Goal: Book appointment/travel/reservation

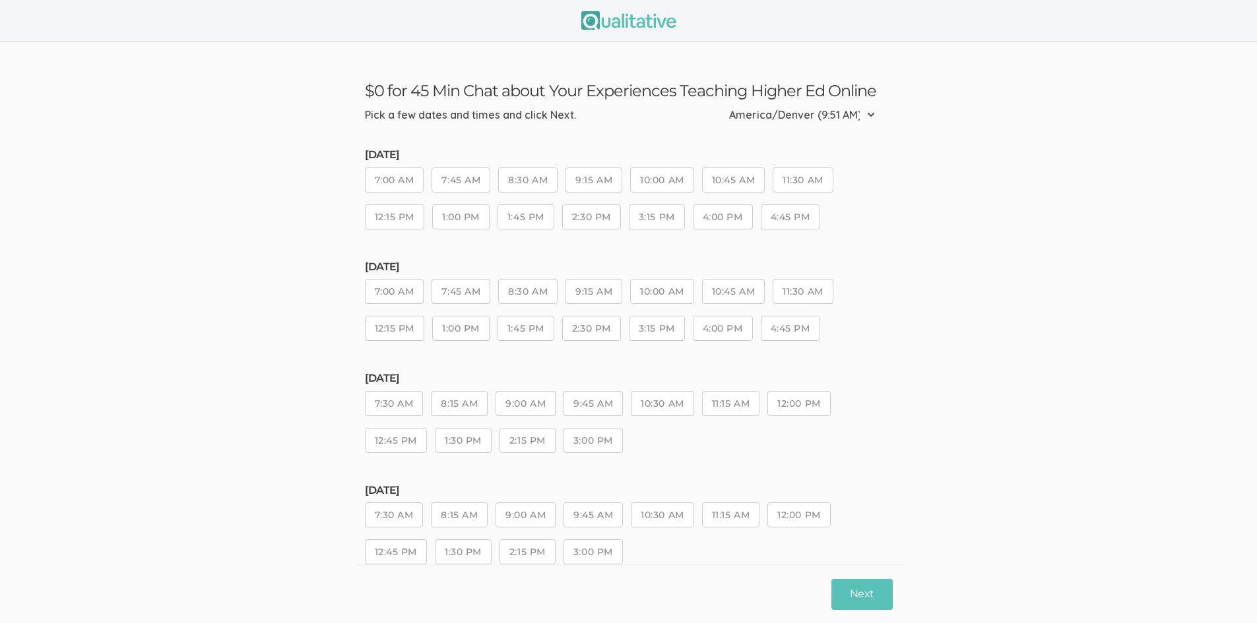
click at [674, 182] on button "10:00 AM" at bounding box center [661, 180] width 63 height 25
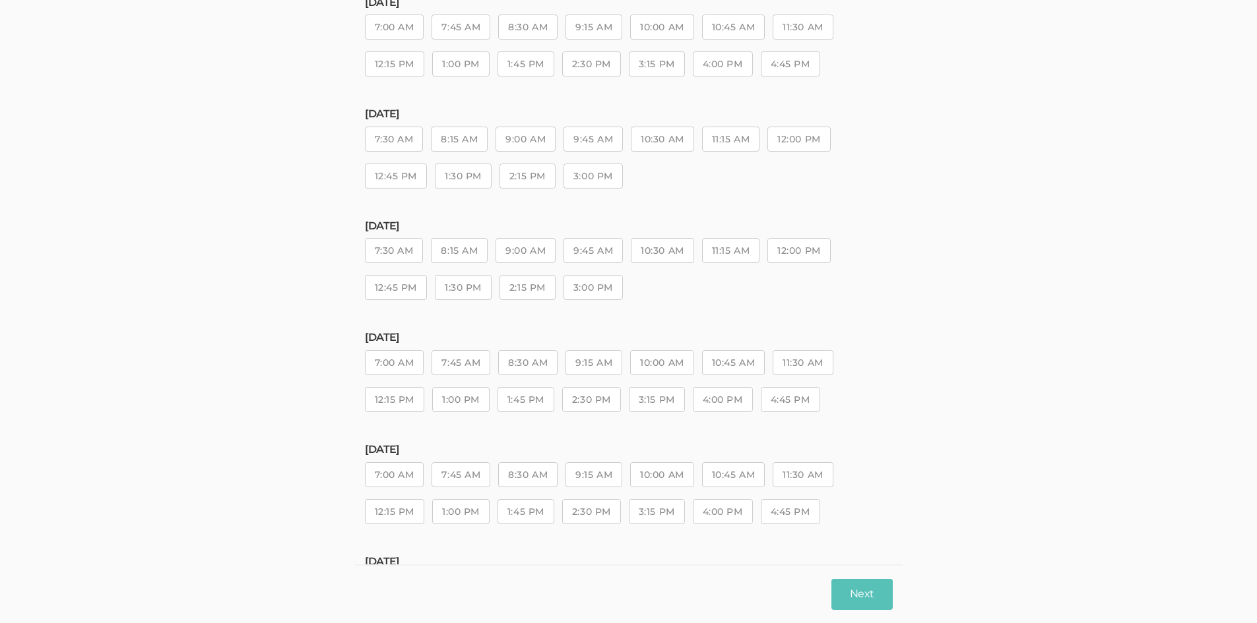
scroll to position [330, 0]
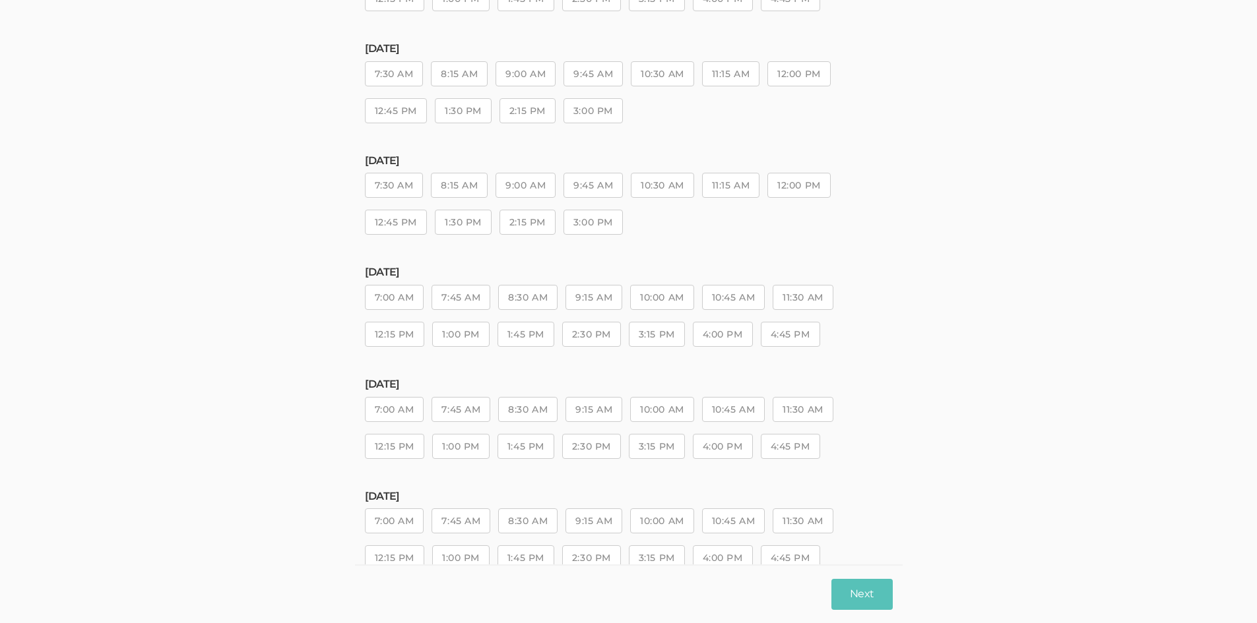
click at [792, 297] on button "11:30 AM" at bounding box center [803, 297] width 60 height 25
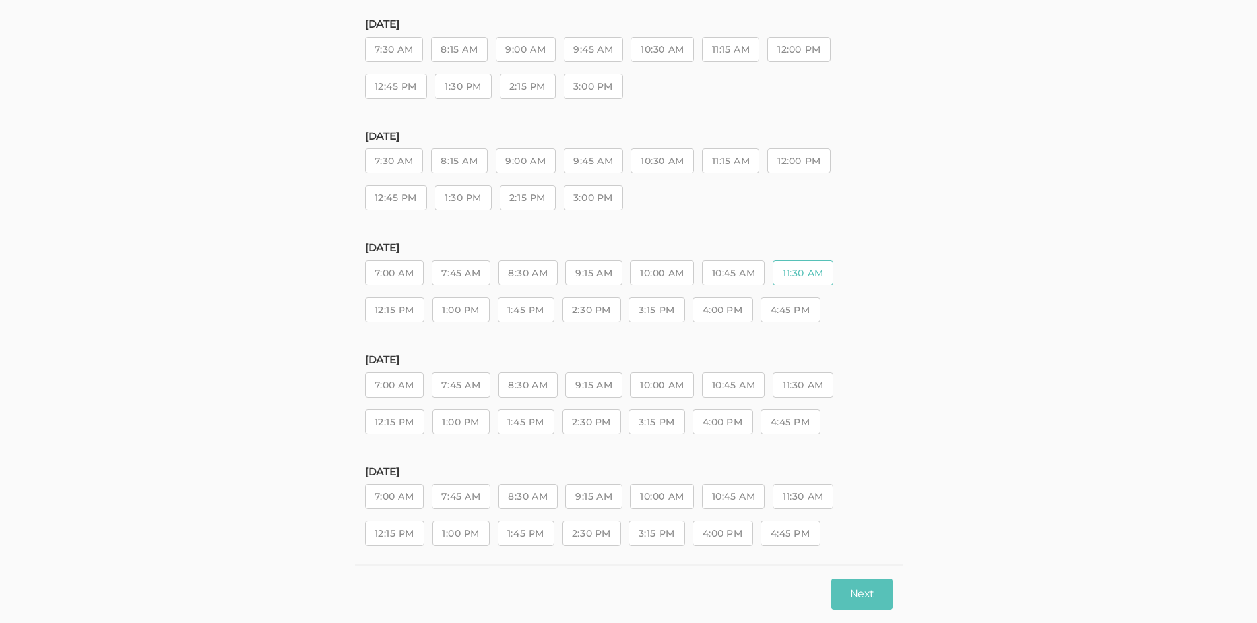
scroll to position [367, 0]
click at [663, 485] on button "10:00 AM" at bounding box center [661, 483] width 63 height 25
click at [740, 486] on button "10:45 AM" at bounding box center [733, 483] width 63 height 25
click at [810, 486] on button "11:30 AM" at bounding box center [803, 483] width 60 height 25
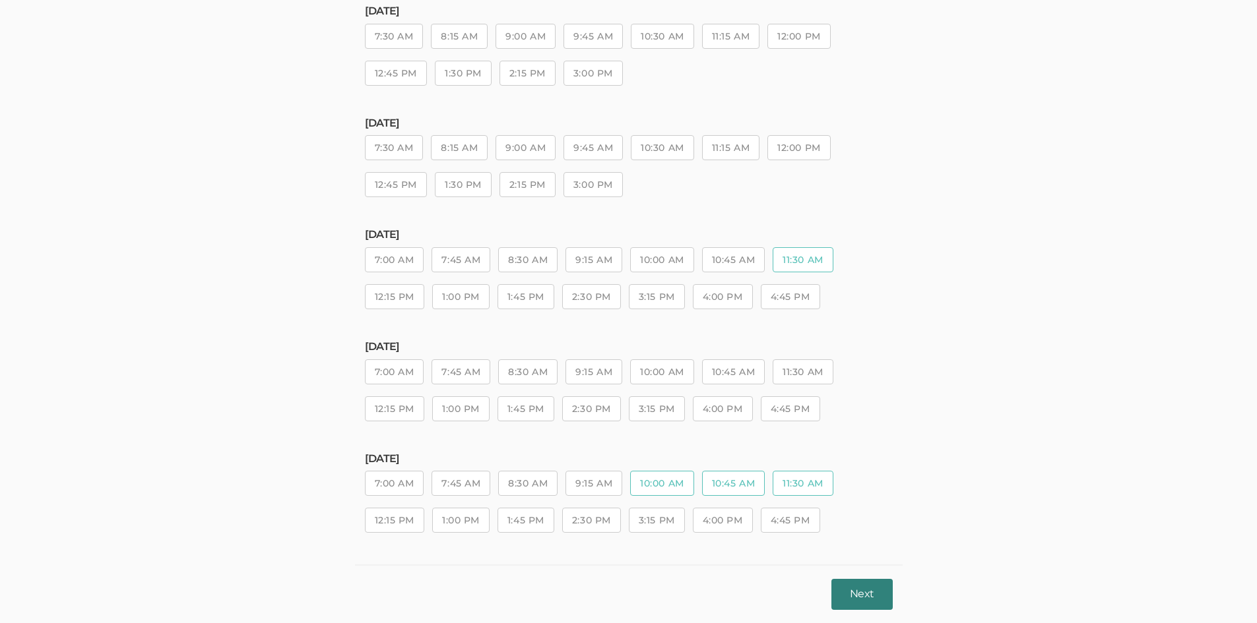
click at [861, 588] on button "Next" at bounding box center [861, 594] width 61 height 31
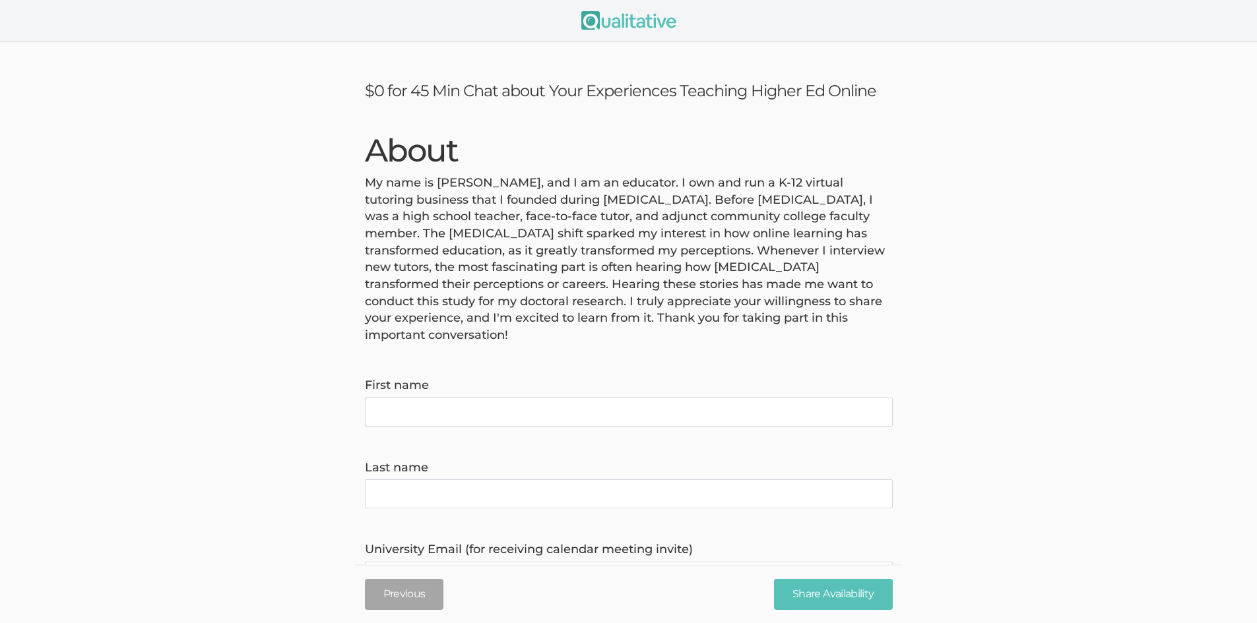
click at [470, 398] on name "First name" at bounding box center [629, 412] width 528 height 29
type name "[PERSON_NAME]"
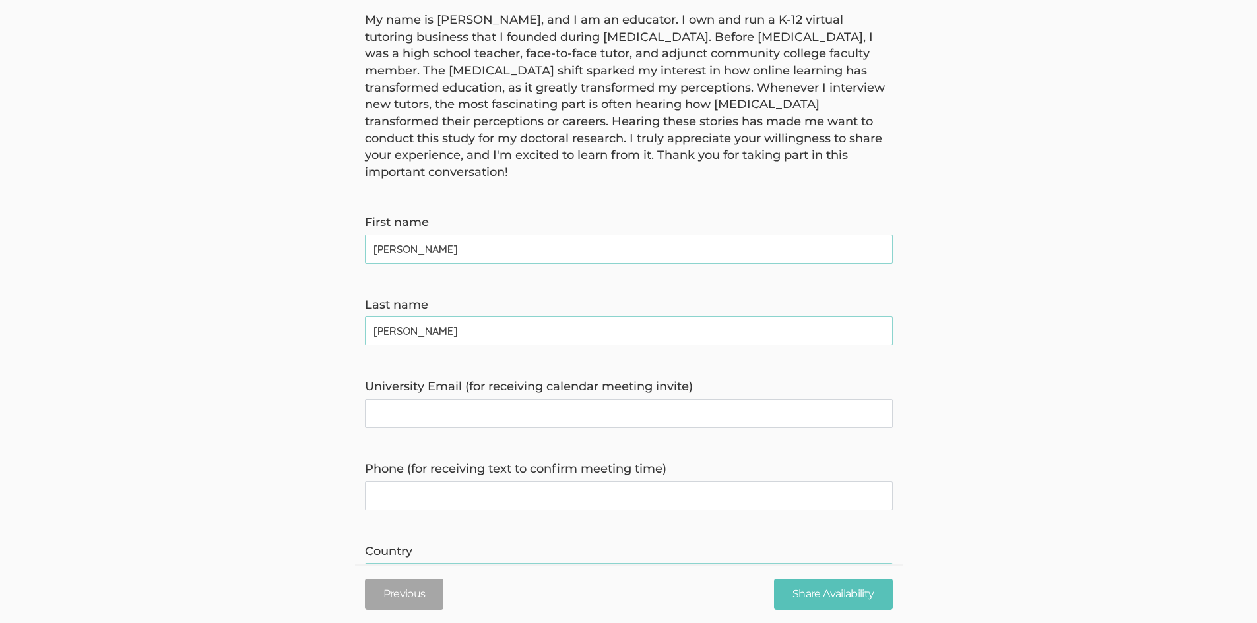
scroll to position [198, 0]
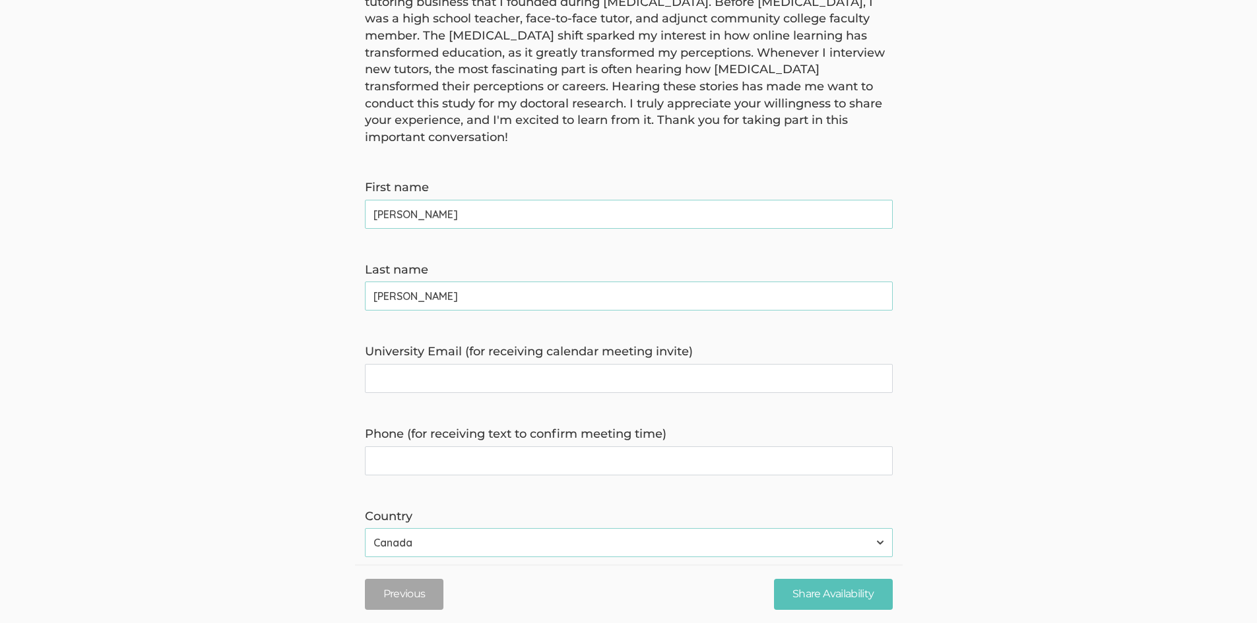
type name "[PERSON_NAME]"
click at [521, 364] on invite\) "University Email (for receiving calendar meeting invite)" at bounding box center [629, 378] width 528 height 29
type invite\) "[EMAIL_ADDRESS][DOMAIN_NAME]"
click at [525, 447] on time\) "Phone (for receiving text to confirm meeting time)" at bounding box center [629, 461] width 528 height 29
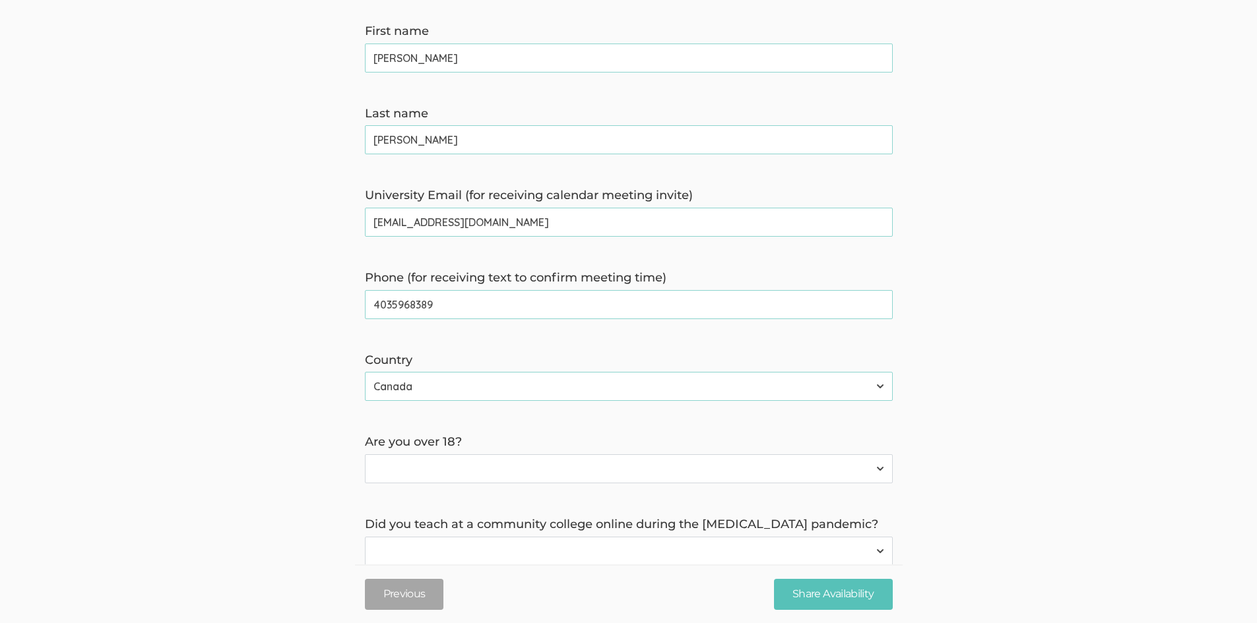
scroll to position [396, 0]
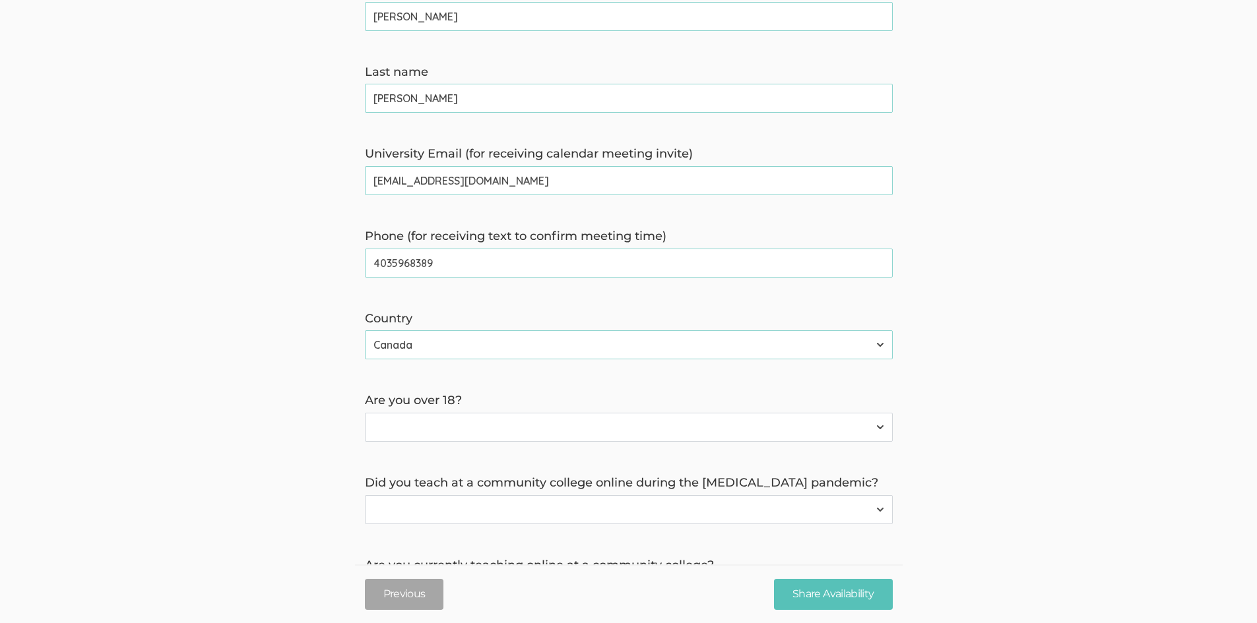
type time\) "4035968389"
click at [501, 413] on select "Yes No" at bounding box center [629, 427] width 528 height 29
select select "0"
click at [365, 413] on select "Yes No" at bounding box center [629, 427] width 528 height 29
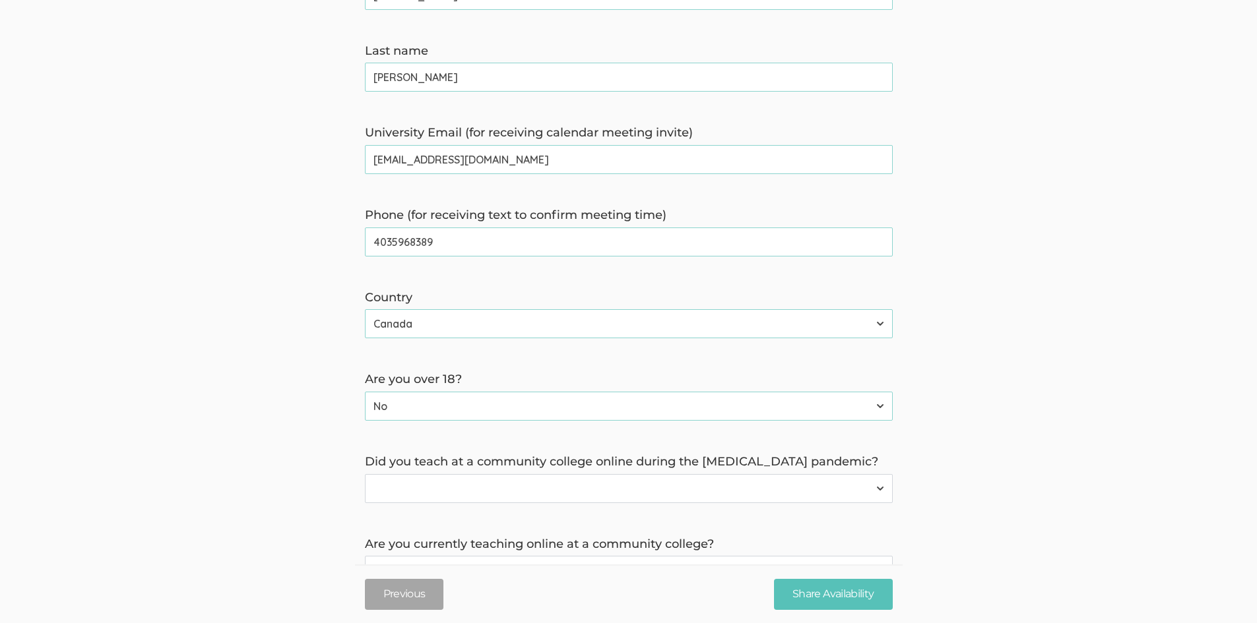
scroll to position [454, 0]
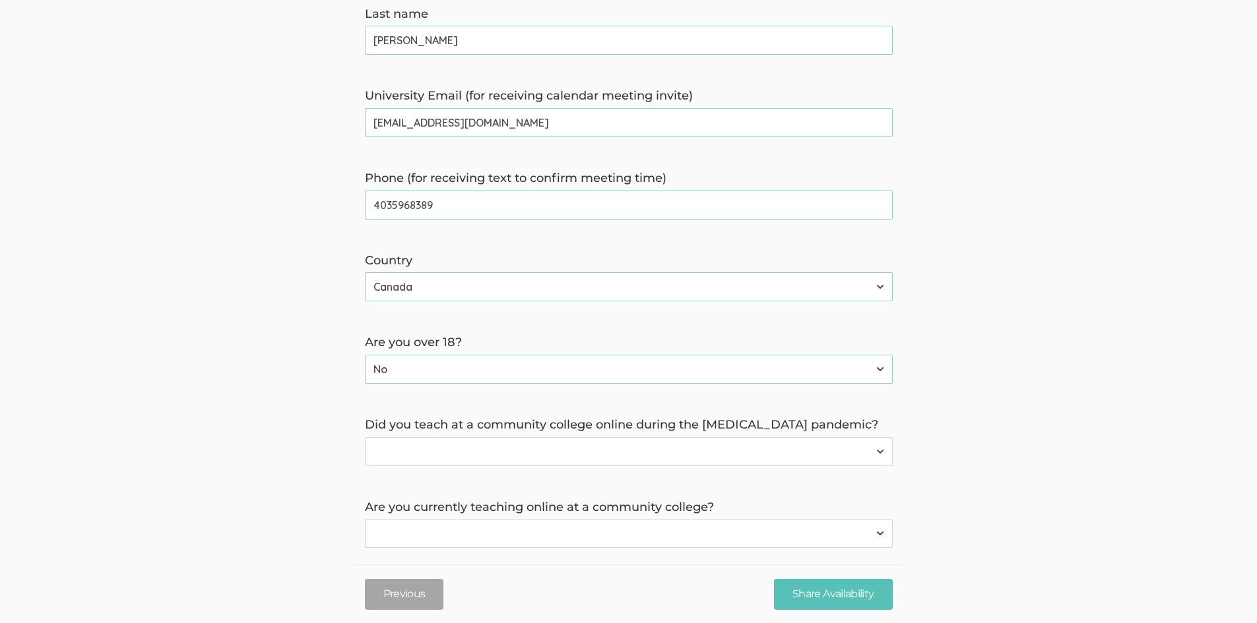
click at [489, 437] on select "Yes No" at bounding box center [629, 451] width 528 height 29
select select "0"
click at [365, 437] on select "Yes No" at bounding box center [629, 451] width 528 height 29
click at [526, 519] on select "Yes No" at bounding box center [629, 533] width 528 height 29
select select "0"
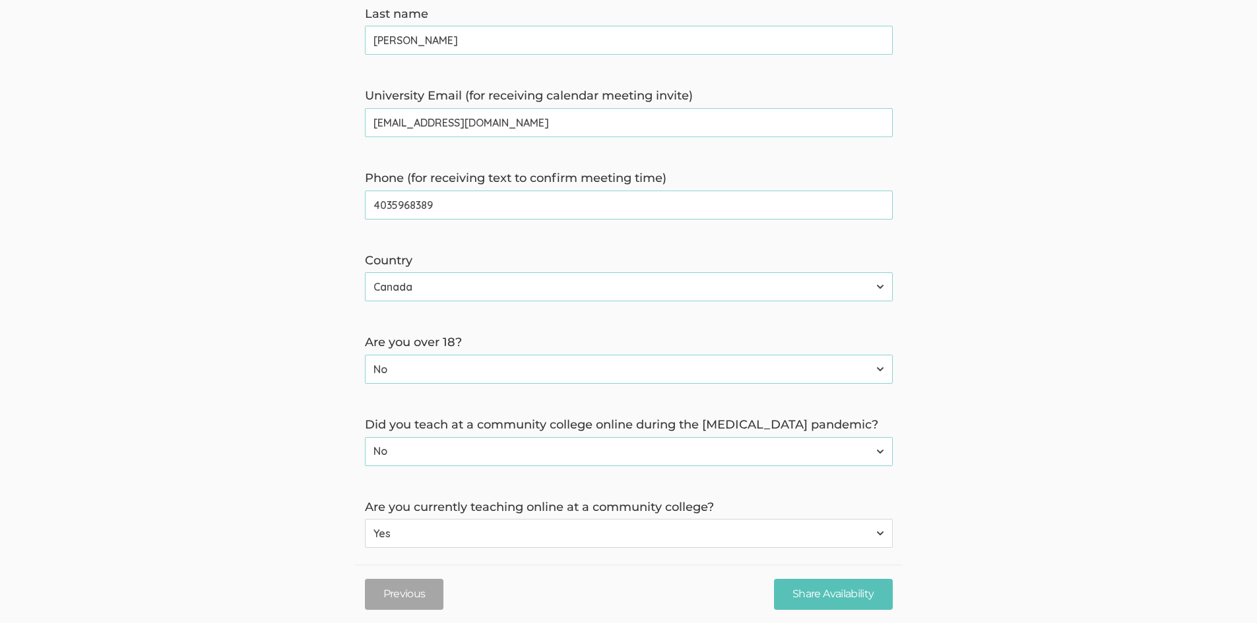
click at [365, 519] on select "Yes No" at bounding box center [629, 533] width 528 height 29
click at [828, 592] on input "Share Availability" at bounding box center [833, 594] width 118 height 31
